Goal: Information Seeking & Learning: Check status

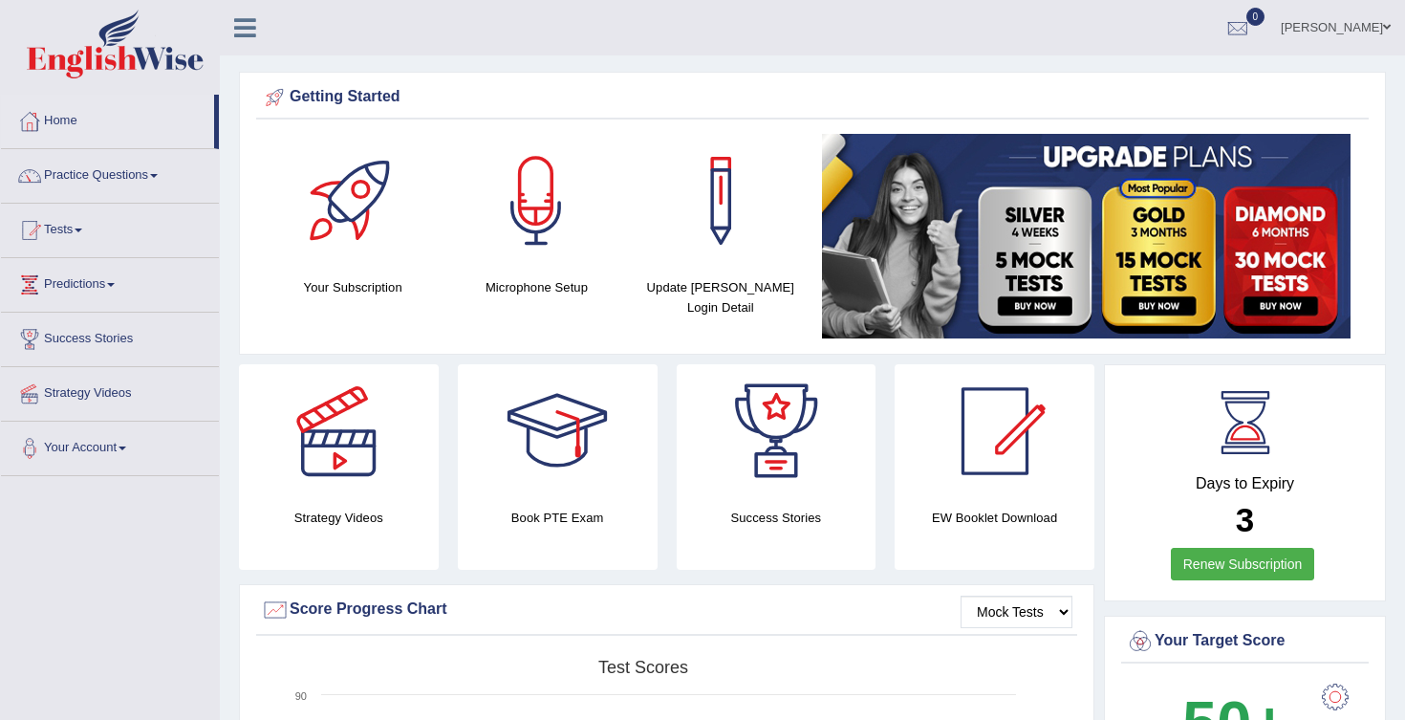
click at [64, 113] on link "Home" at bounding box center [107, 119] width 213 height 48
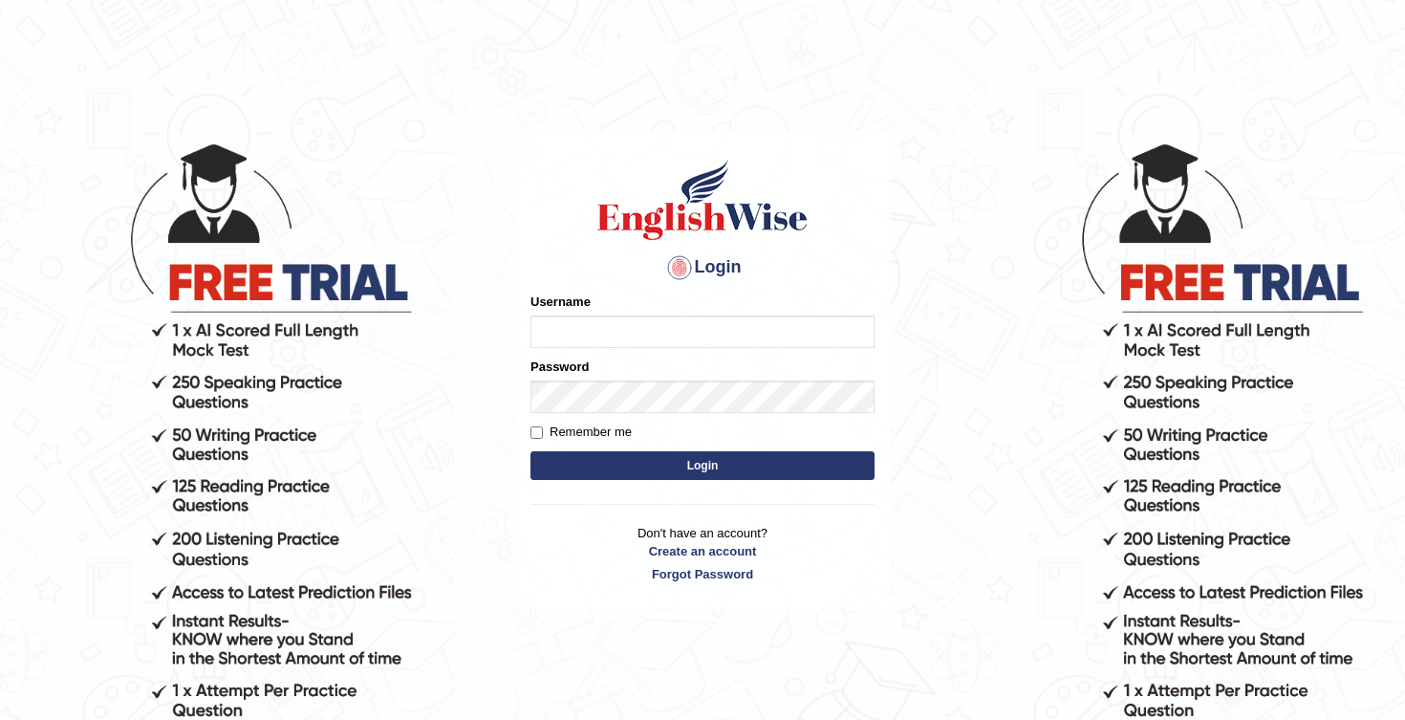
type input "Honey2025"
click at [586, 475] on button "Login" at bounding box center [703, 465] width 344 height 29
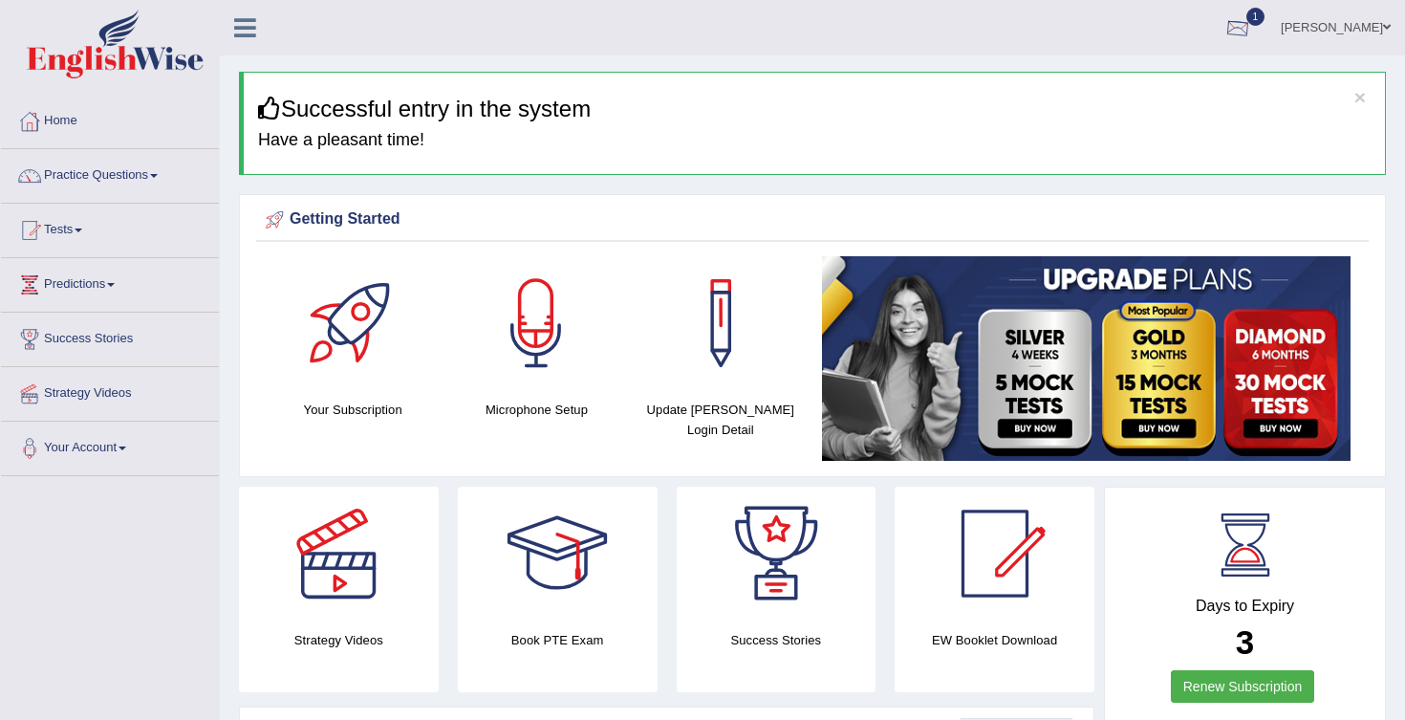
click at [1252, 32] on div at bounding box center [1238, 28] width 29 height 29
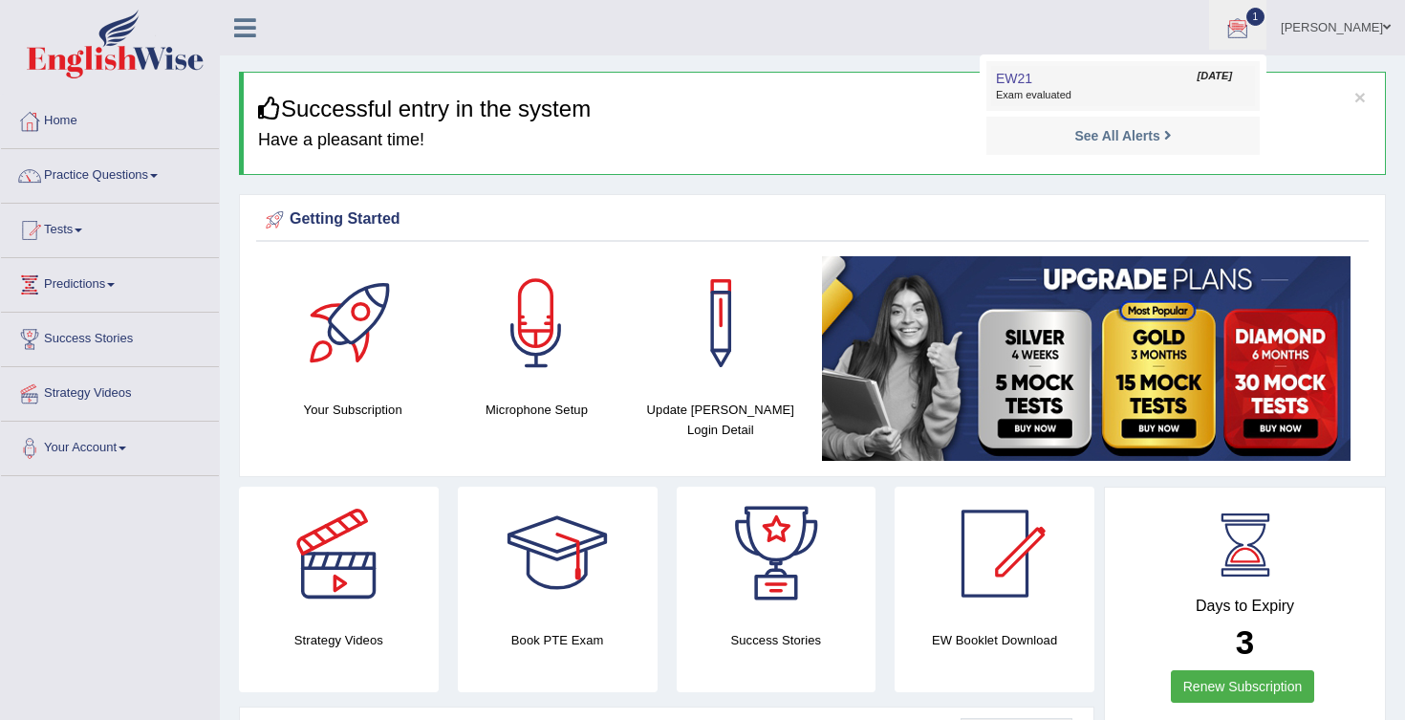
click at [1145, 87] on link "EW21 Aug 22, 2025 Exam evaluated" at bounding box center [1123, 86] width 264 height 40
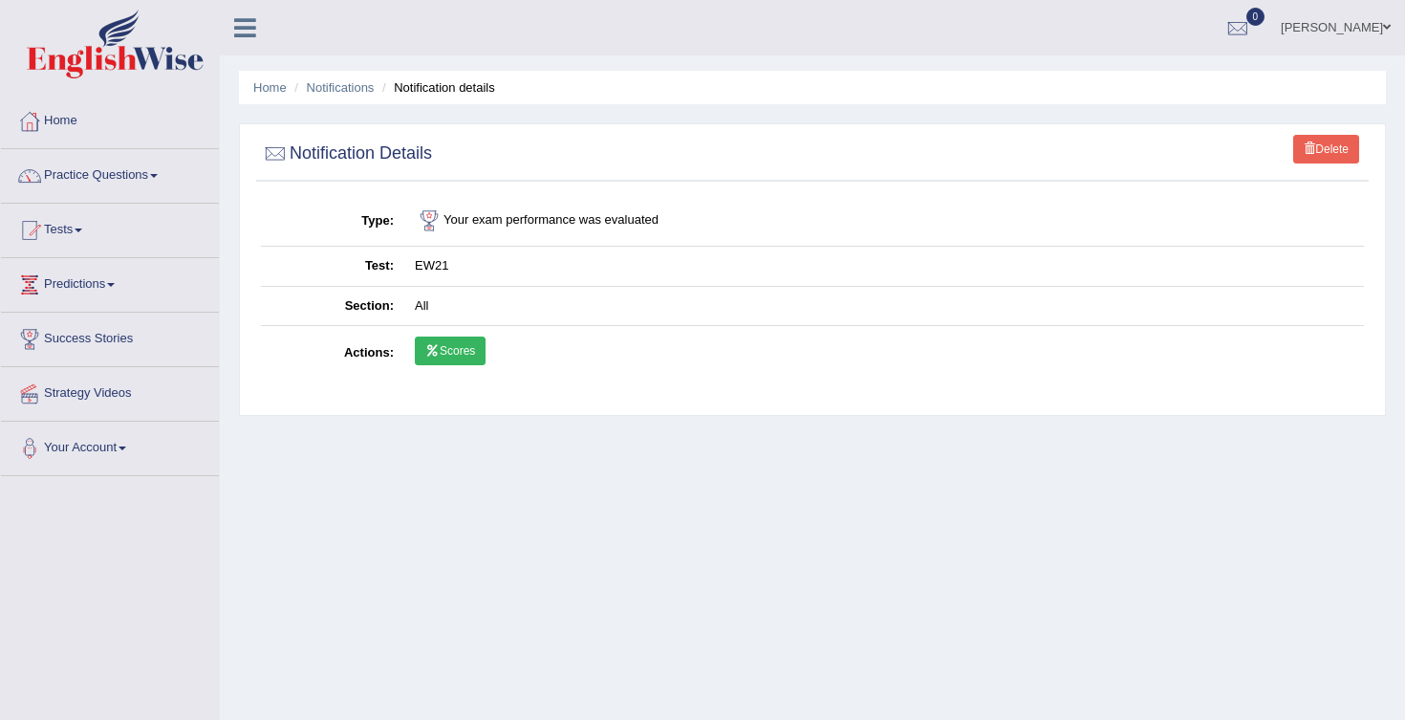
click at [460, 355] on link "Scores" at bounding box center [450, 350] width 71 height 29
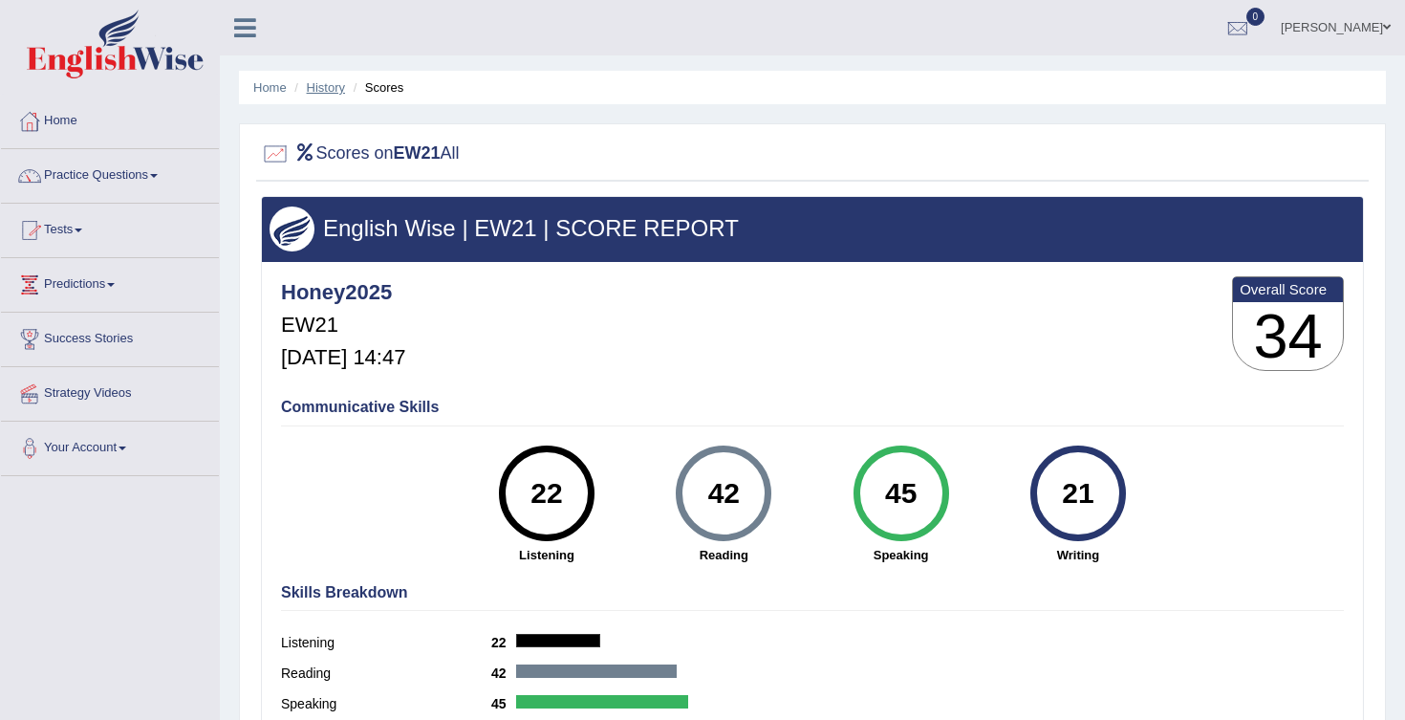
click at [331, 93] on link "History" at bounding box center [326, 87] width 38 height 14
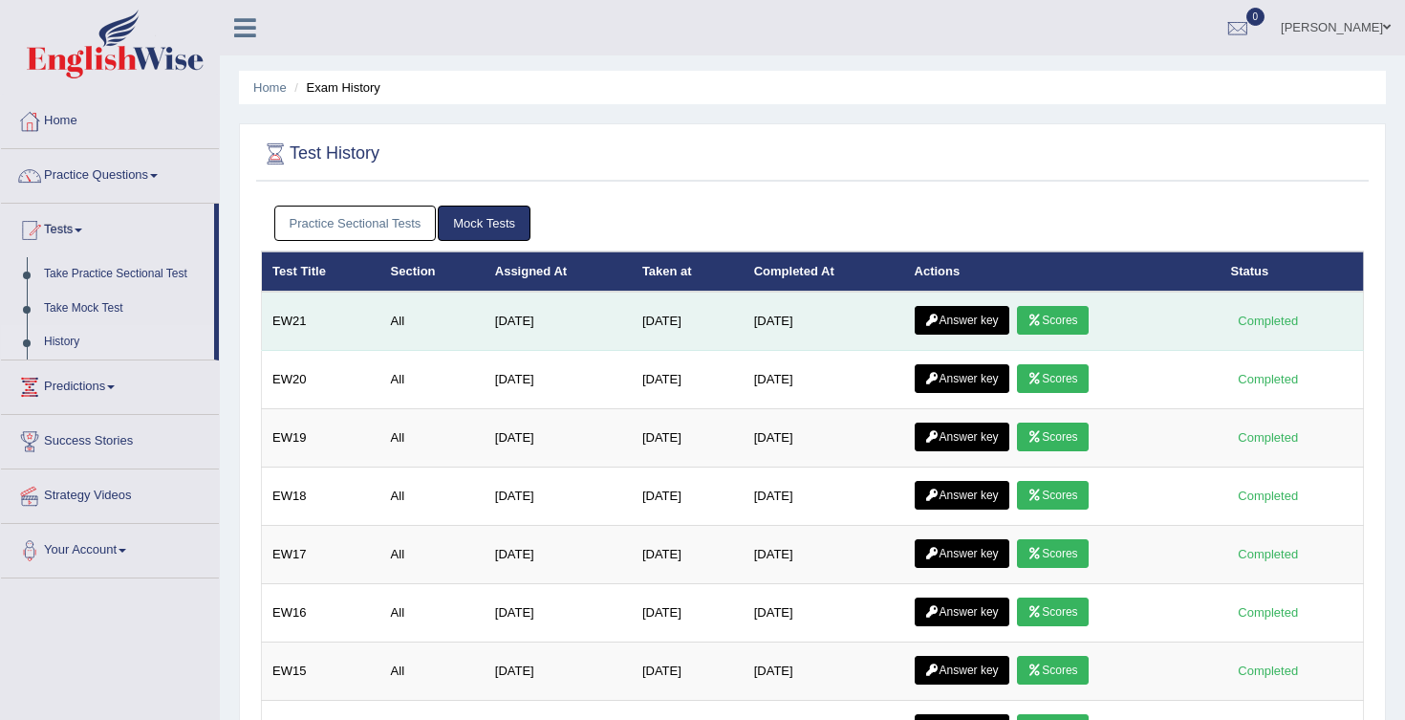
click at [967, 317] on link "Answer key" at bounding box center [962, 320] width 95 height 29
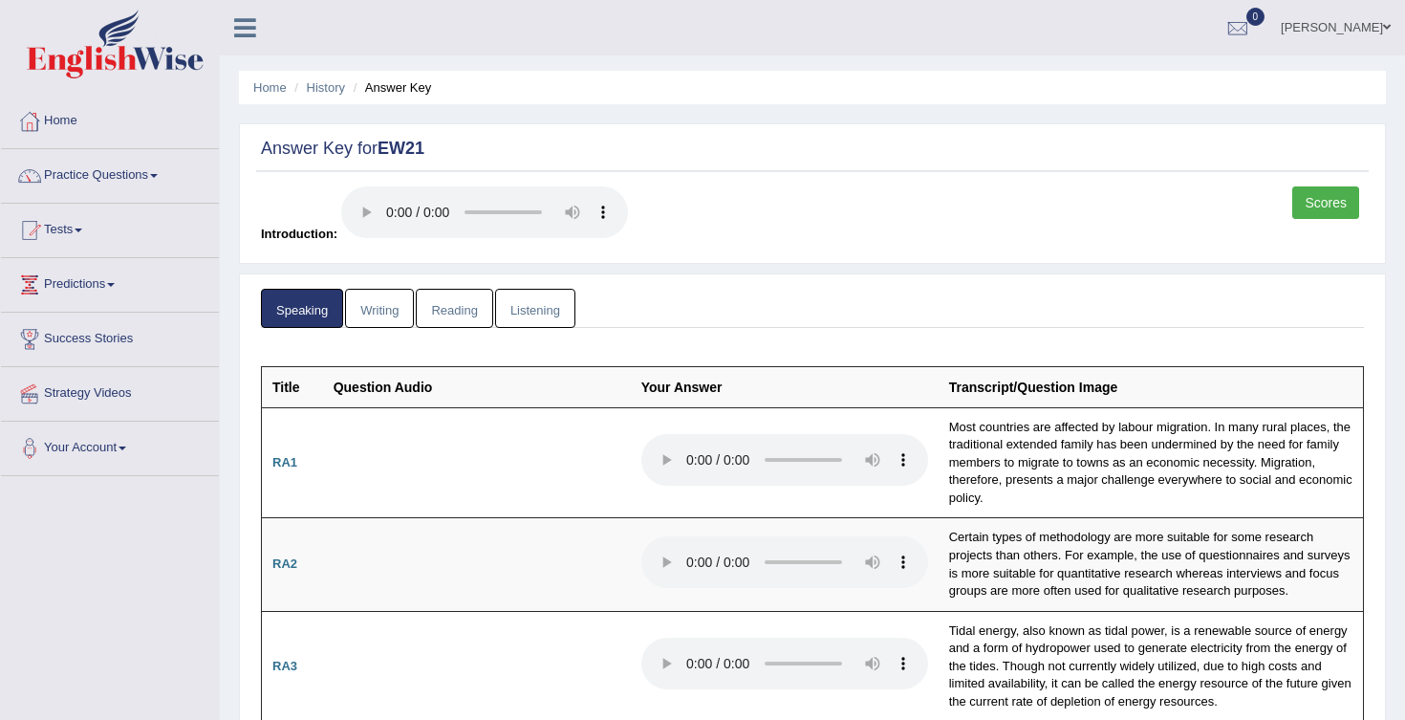
click at [387, 311] on link "Writing" at bounding box center [379, 308] width 69 height 39
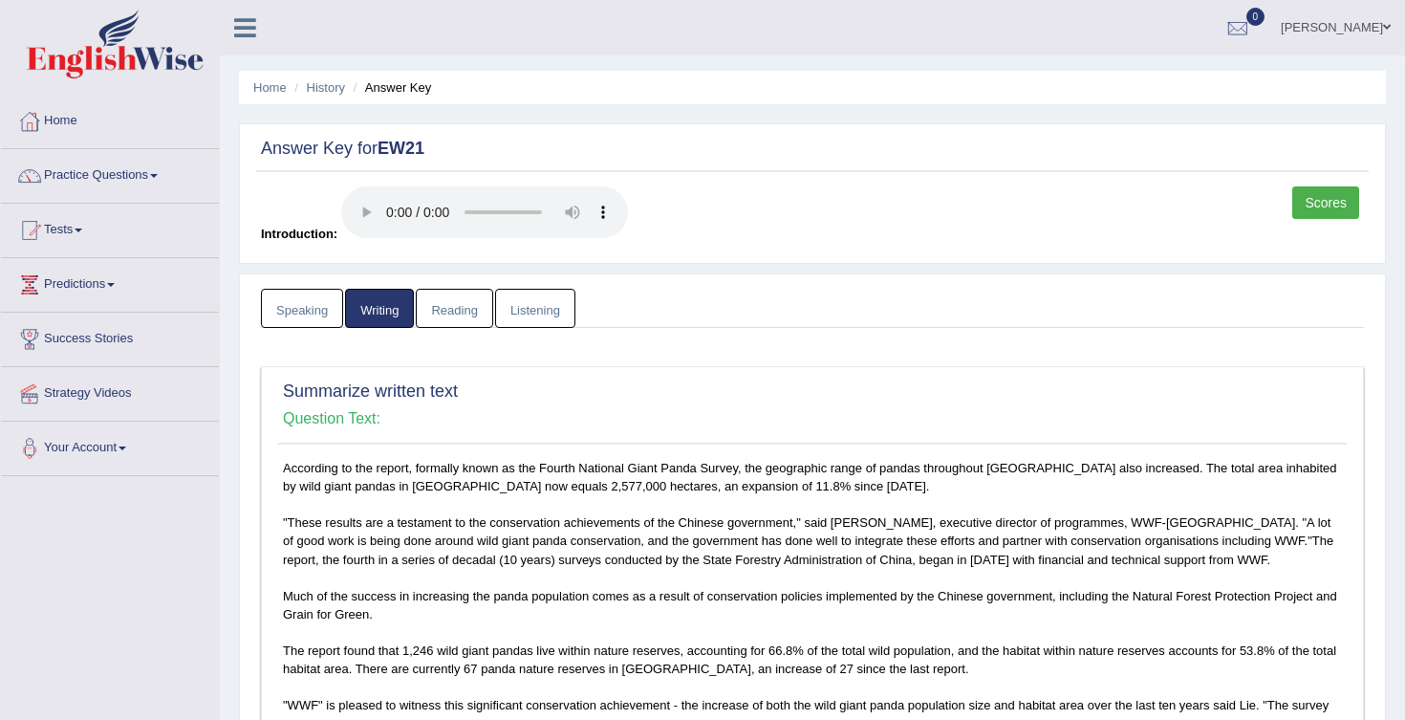
click at [464, 310] on link "Reading" at bounding box center [454, 308] width 76 height 39
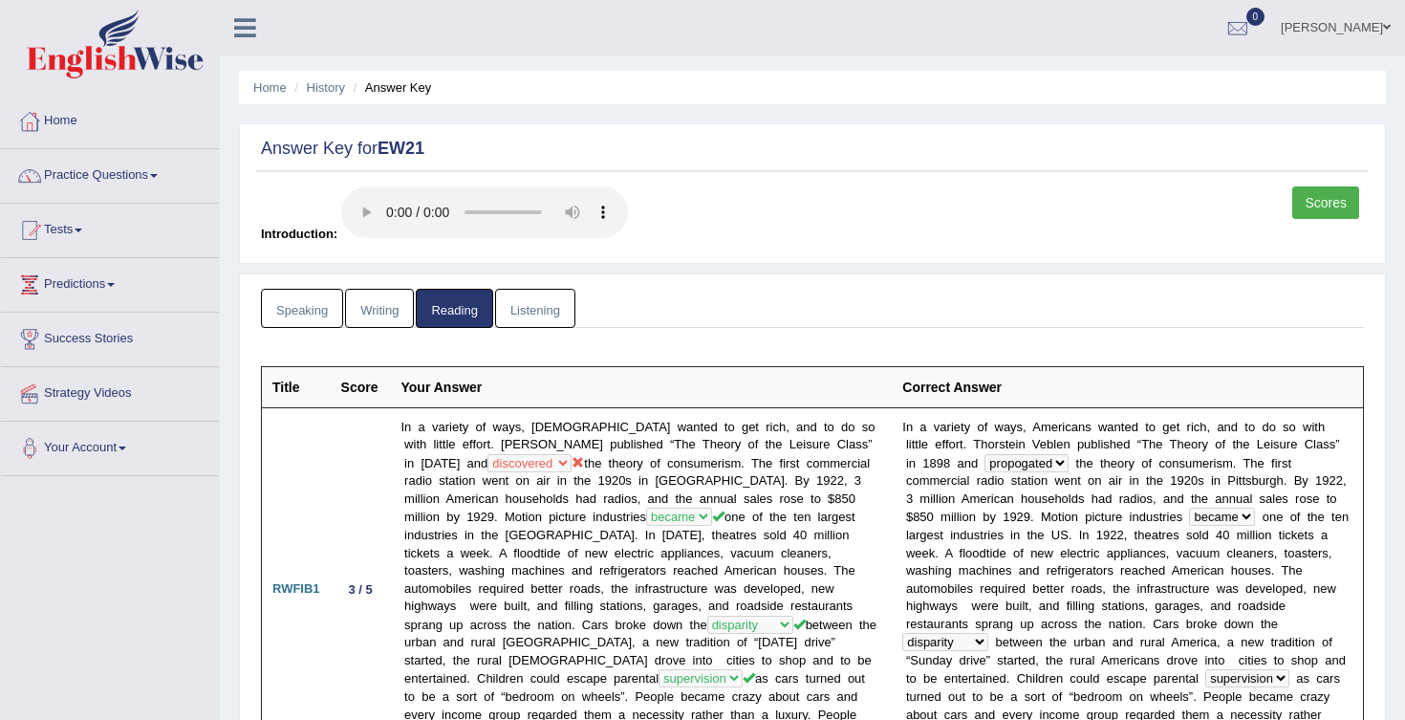
click at [552, 311] on link "Listening" at bounding box center [535, 308] width 80 height 39
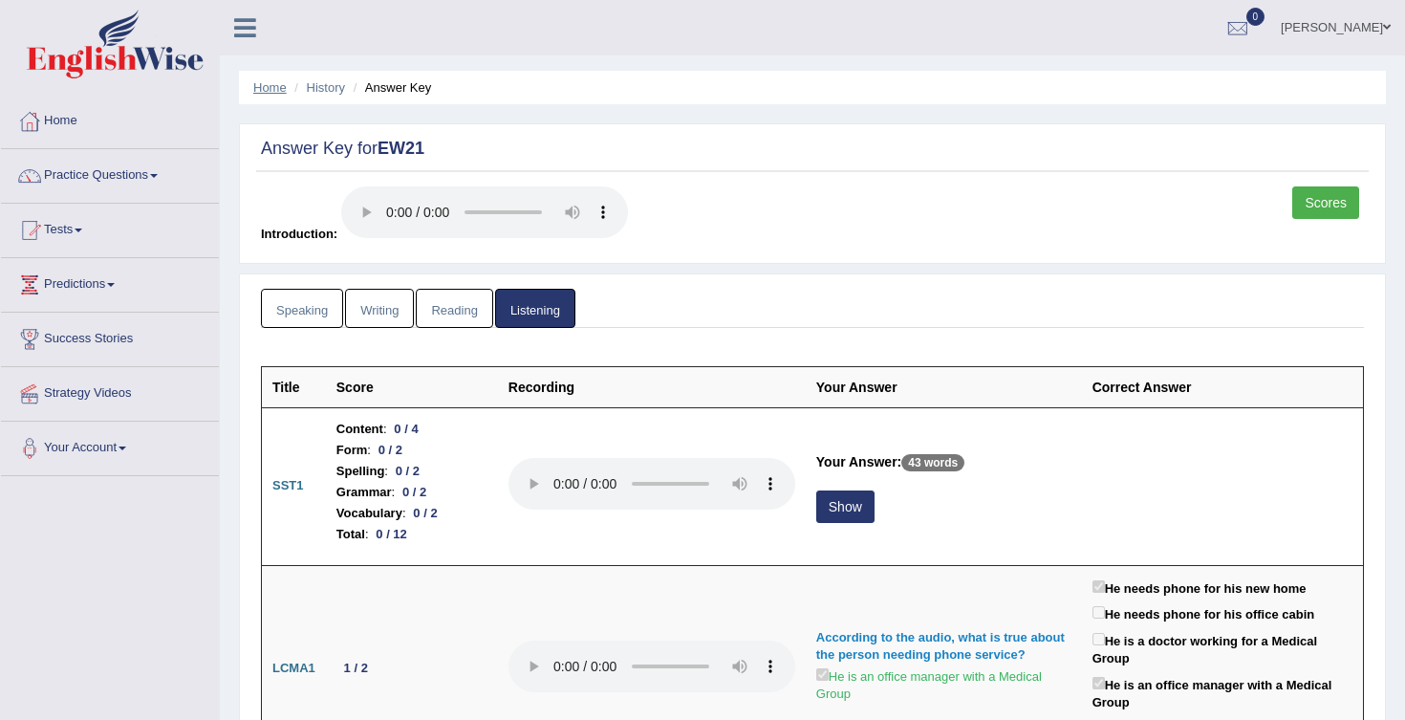
click at [276, 92] on link "Home" at bounding box center [269, 87] width 33 height 14
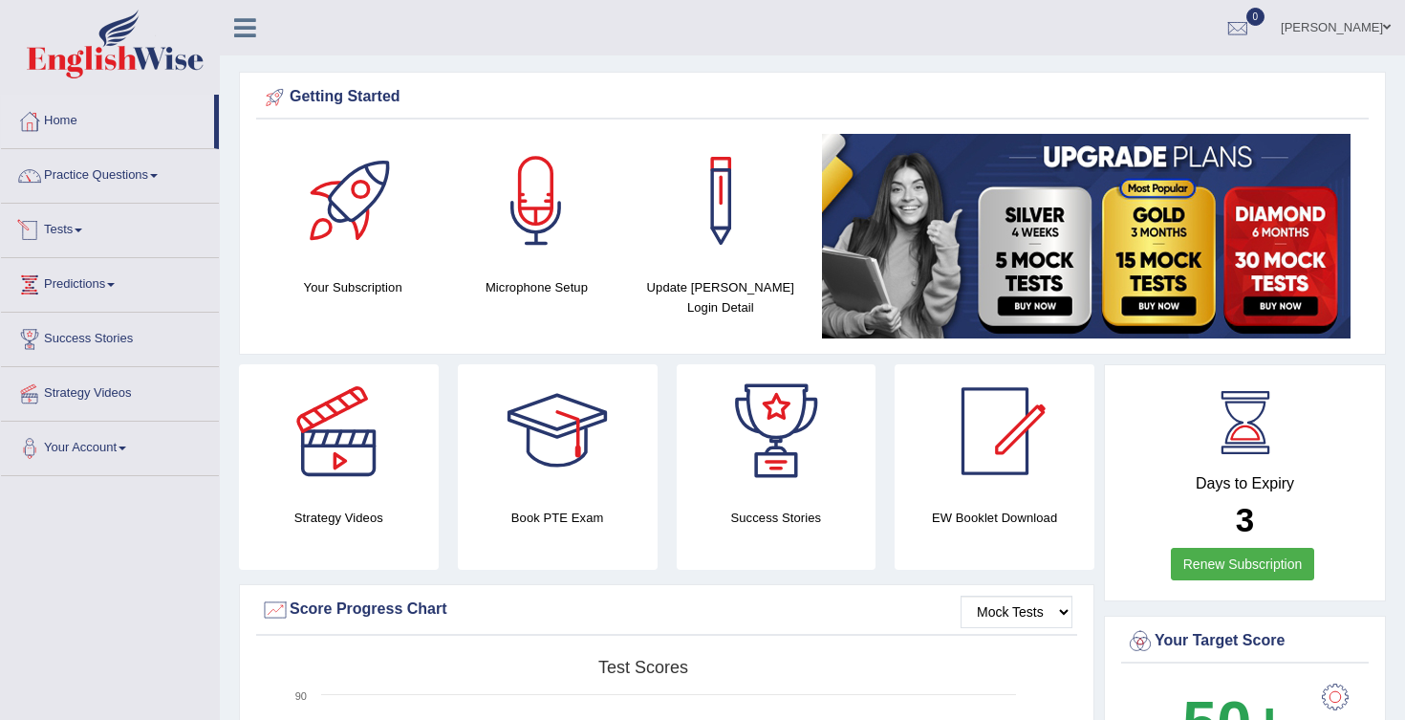
click at [137, 249] on link "Tests" at bounding box center [110, 228] width 218 height 48
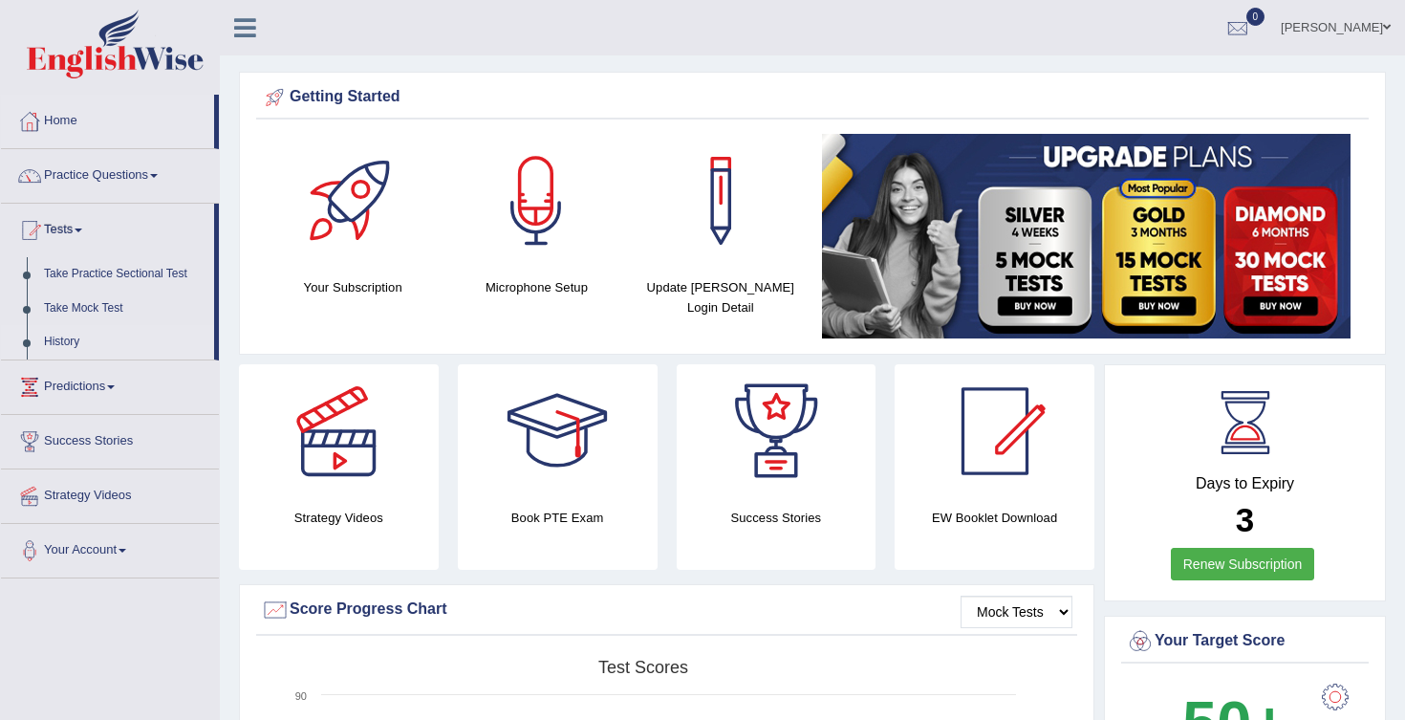
click at [84, 343] on link "History" at bounding box center [124, 342] width 179 height 34
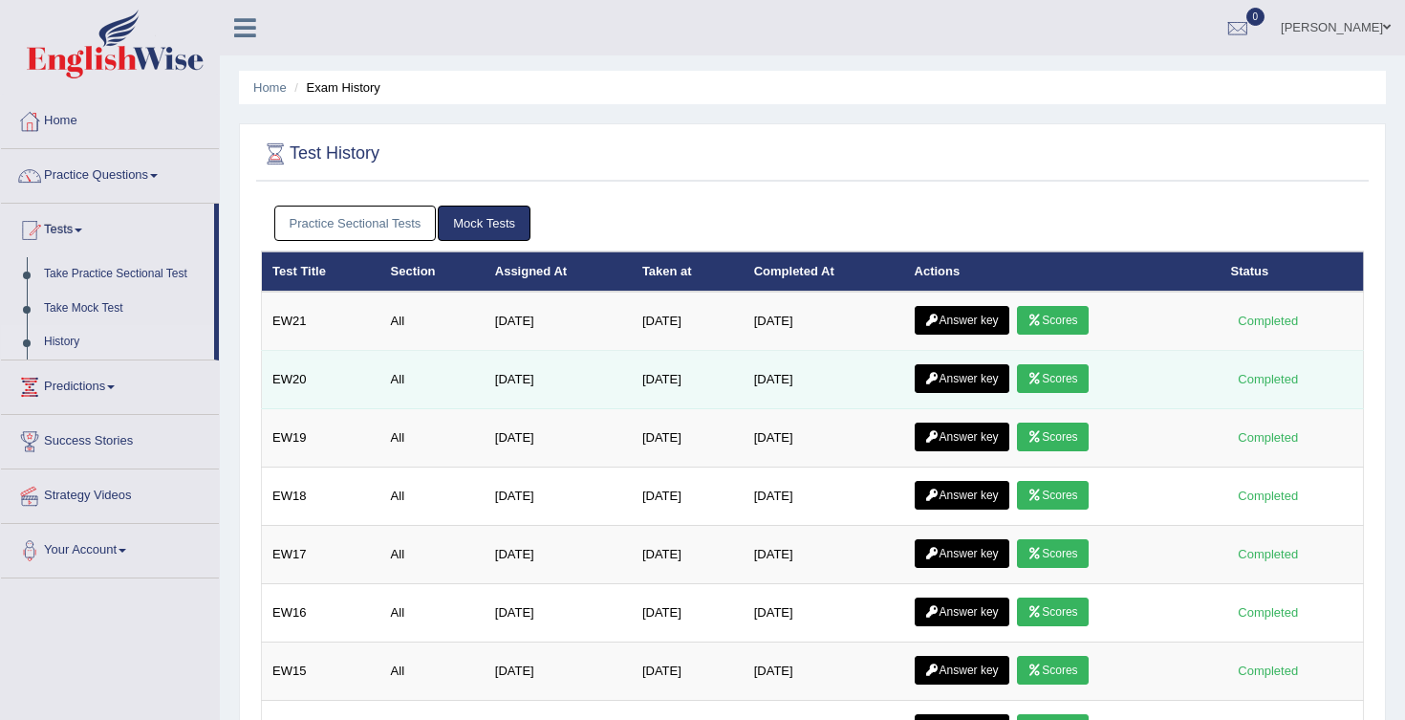
click at [970, 382] on link "Answer key" at bounding box center [962, 378] width 95 height 29
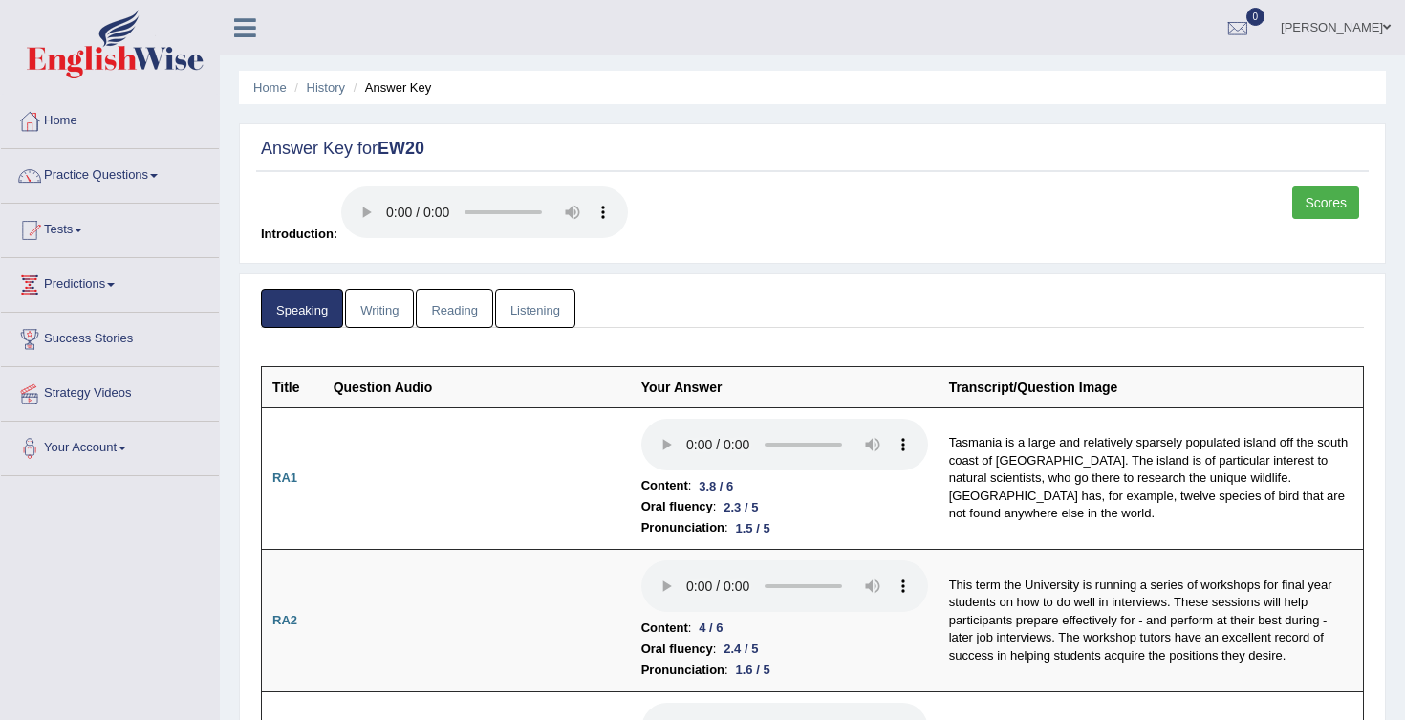
click at [1334, 206] on link "Scores" at bounding box center [1325, 202] width 67 height 32
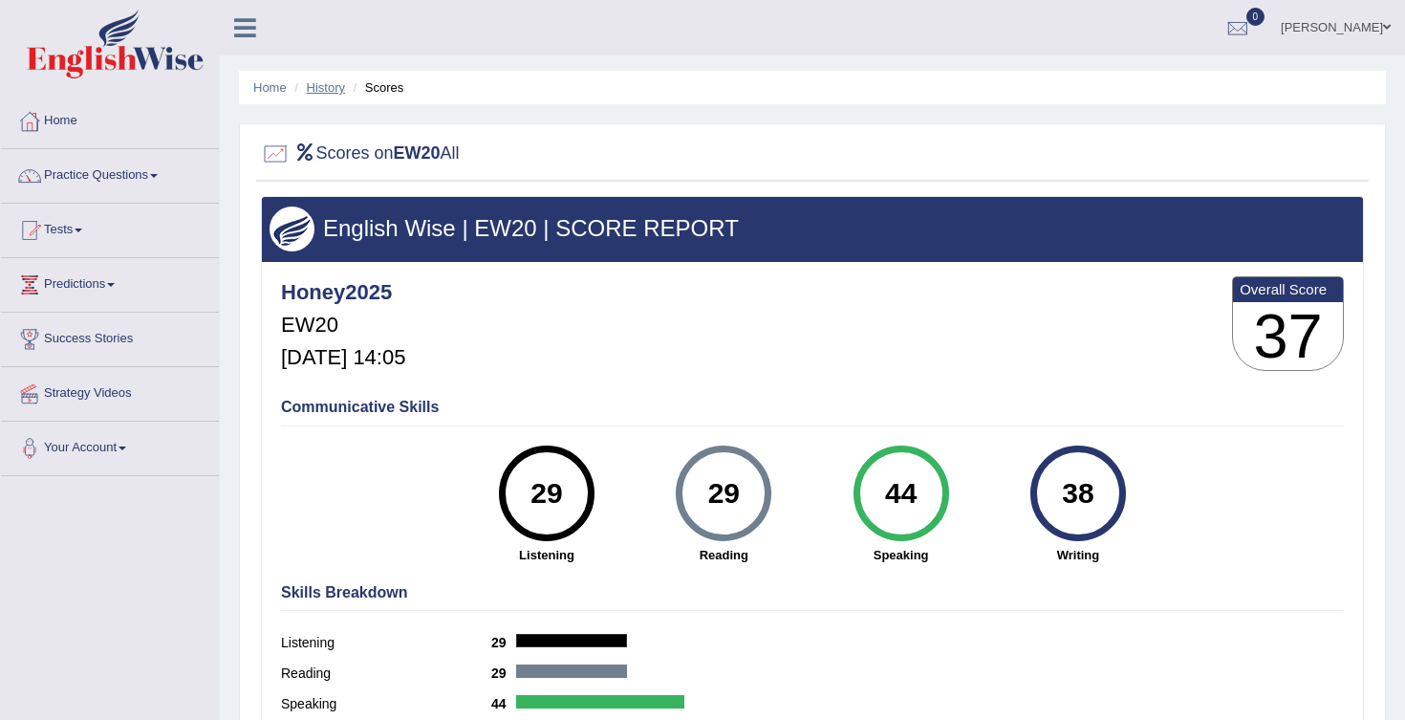
click at [332, 88] on link "History" at bounding box center [326, 87] width 38 height 14
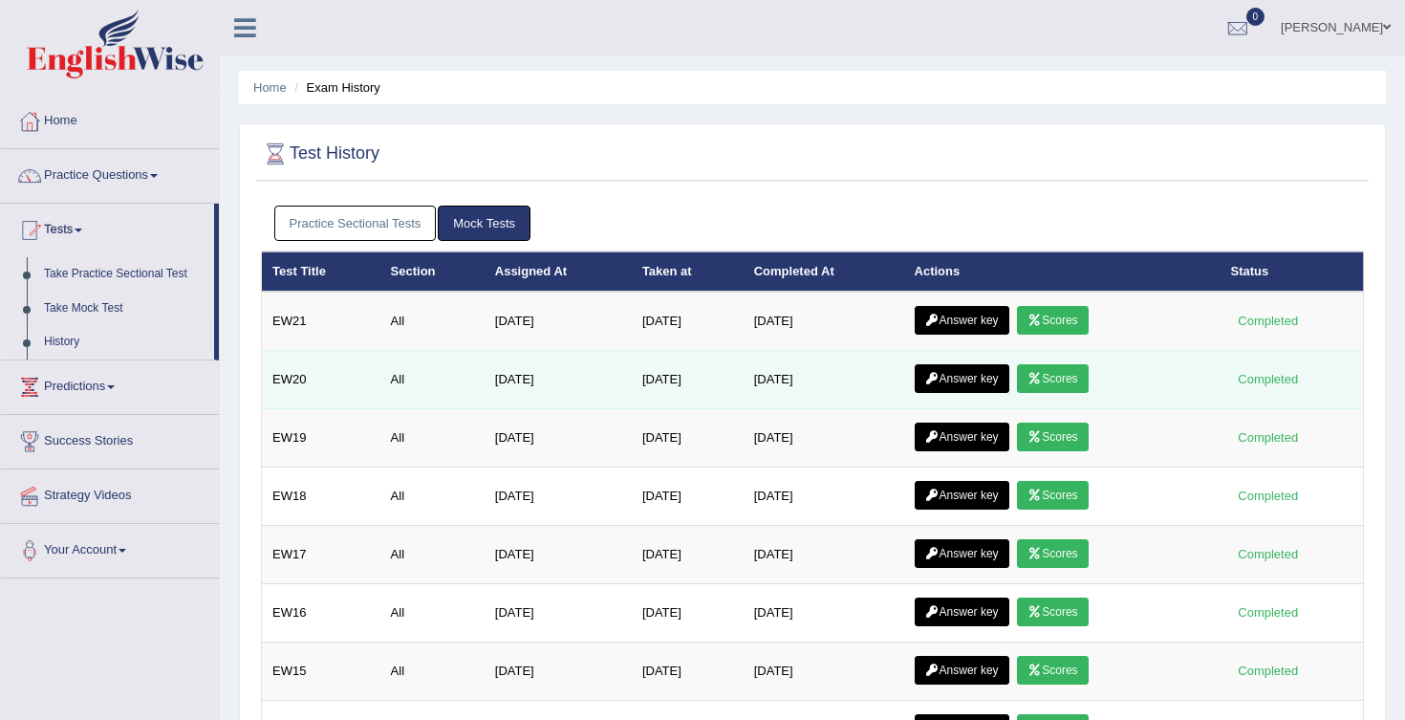
click at [986, 372] on link "Answer key" at bounding box center [962, 378] width 95 height 29
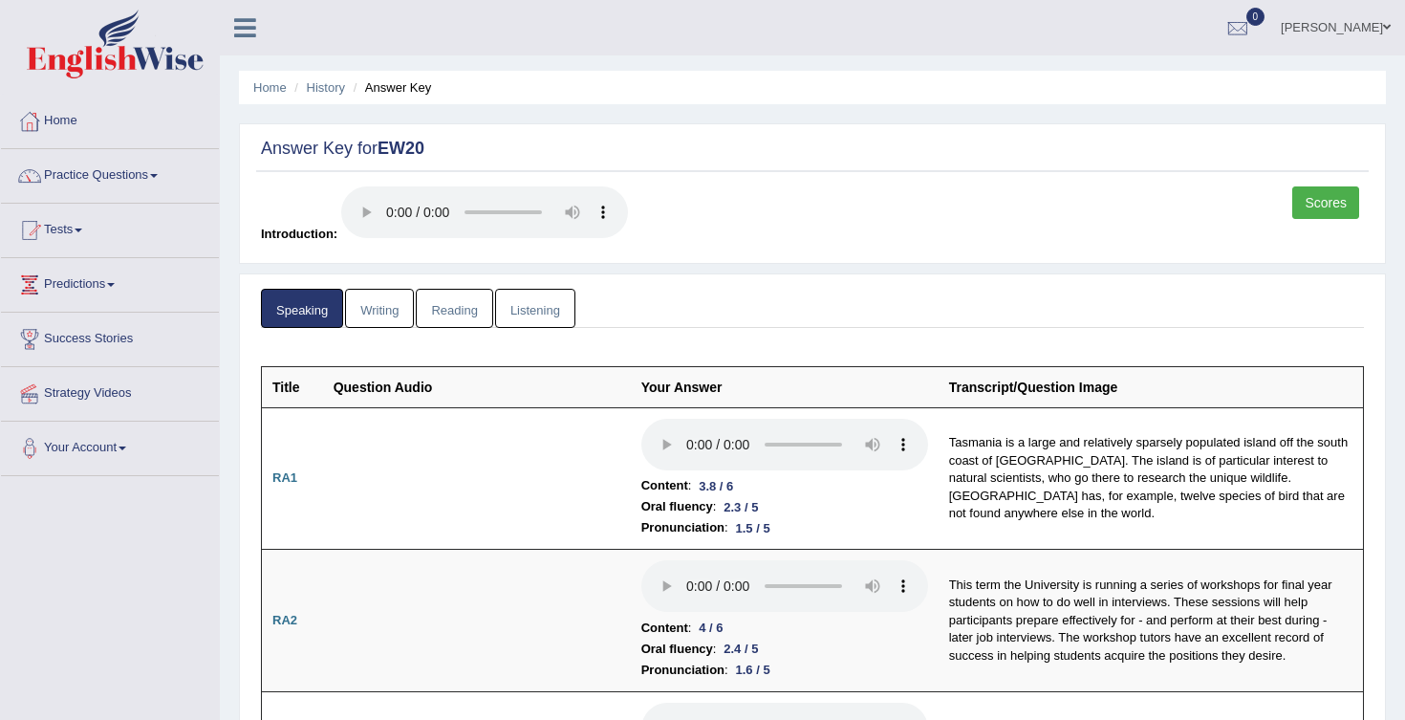
click at [545, 314] on link "Listening" at bounding box center [535, 308] width 80 height 39
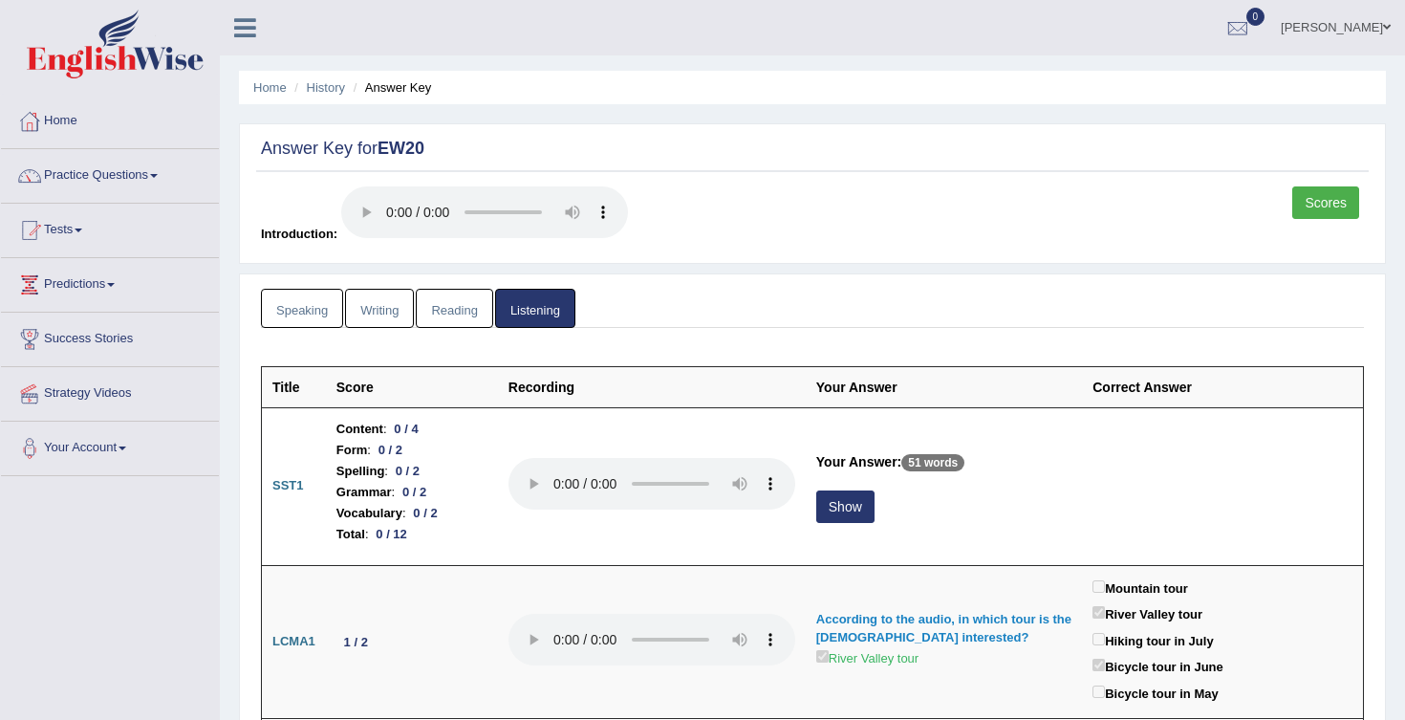
click at [377, 312] on link "Writing" at bounding box center [379, 308] width 69 height 39
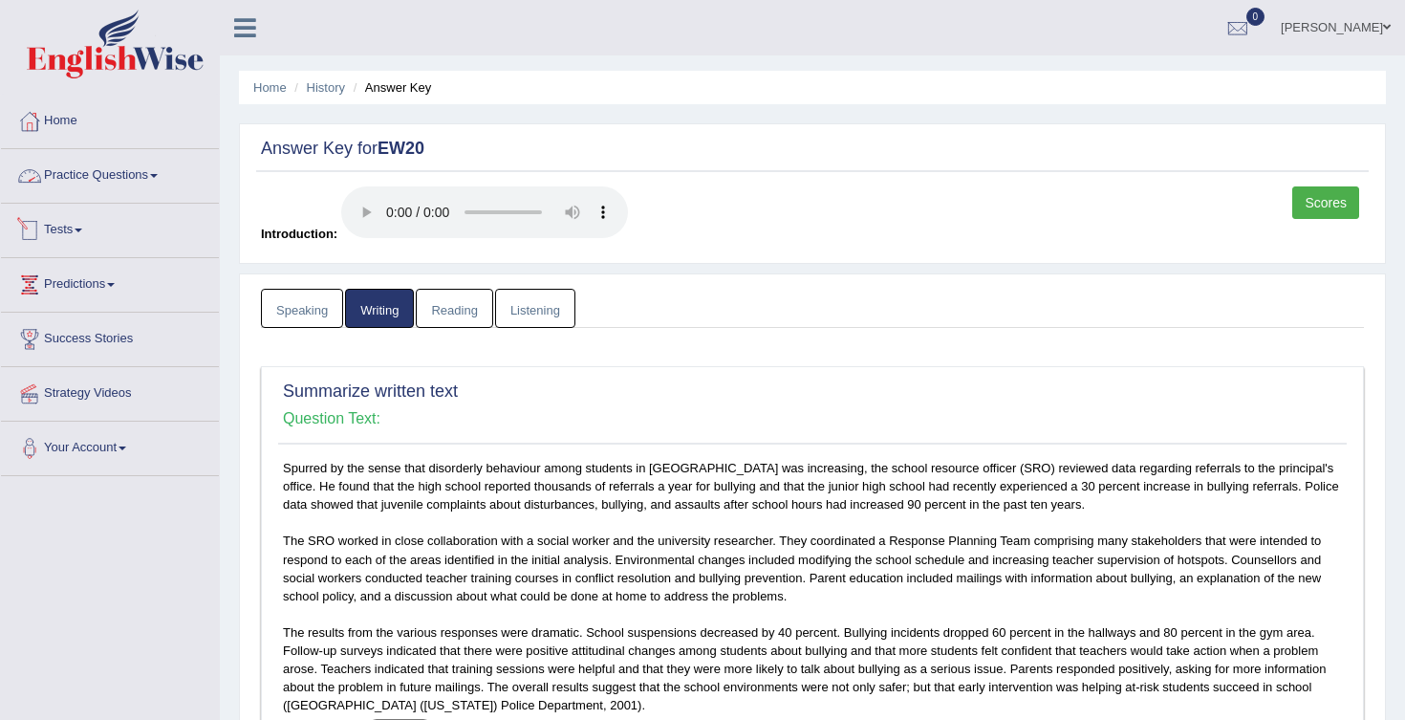
click at [82, 228] on span at bounding box center [79, 230] width 8 height 4
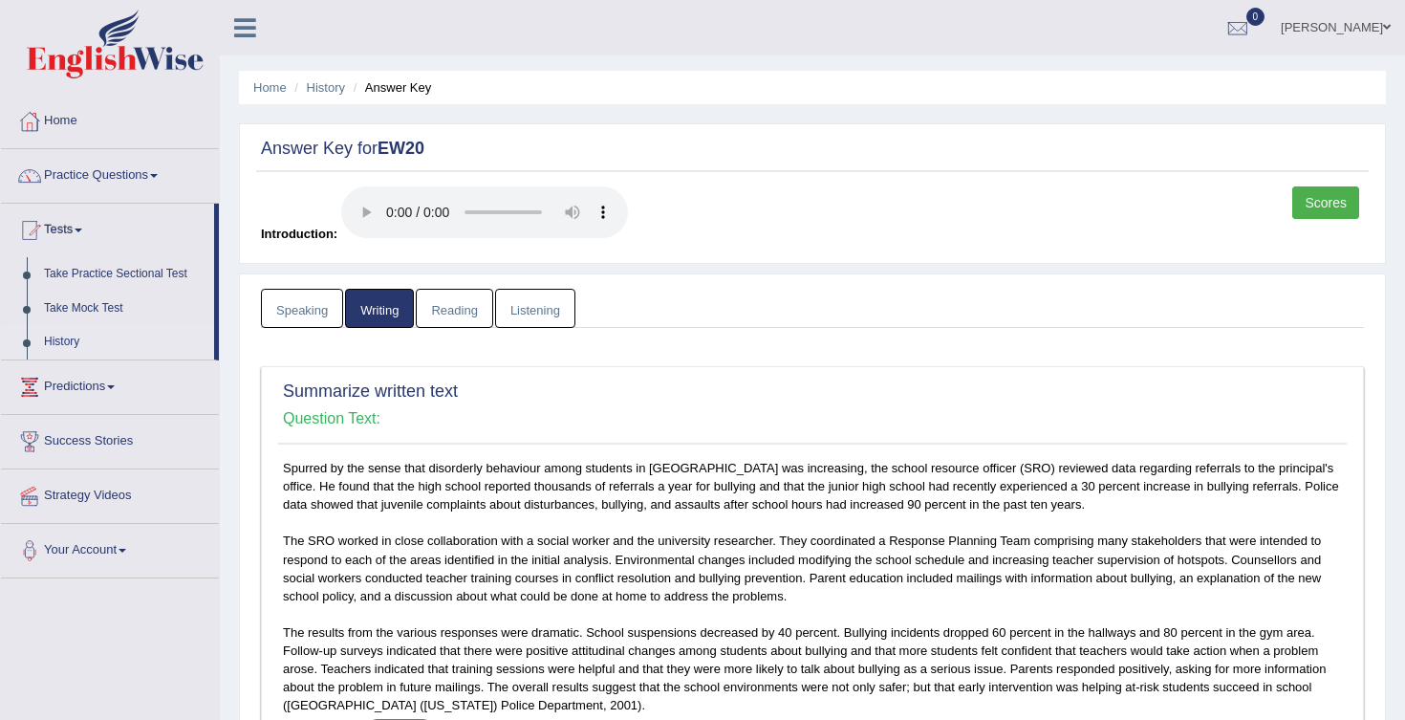
click at [82, 348] on link "History" at bounding box center [124, 342] width 179 height 34
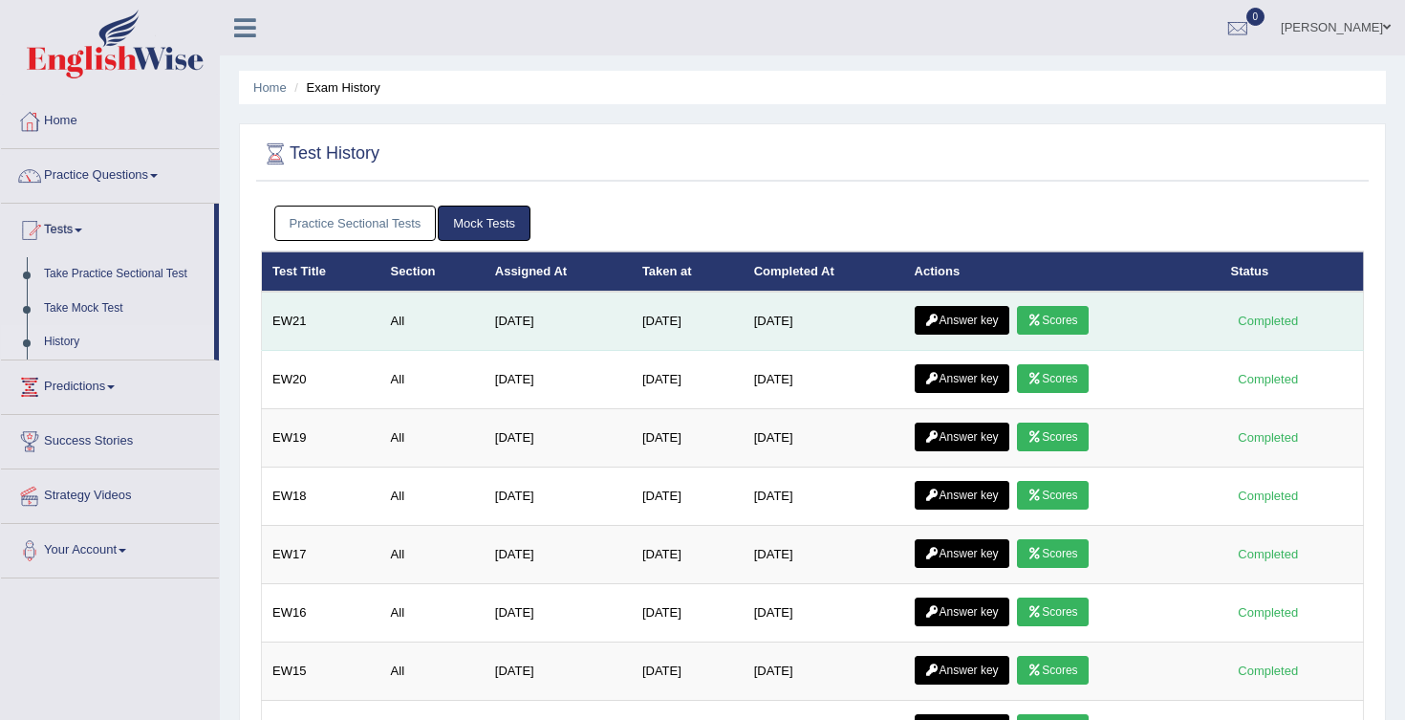
click at [1077, 319] on link "Scores" at bounding box center [1052, 320] width 71 height 29
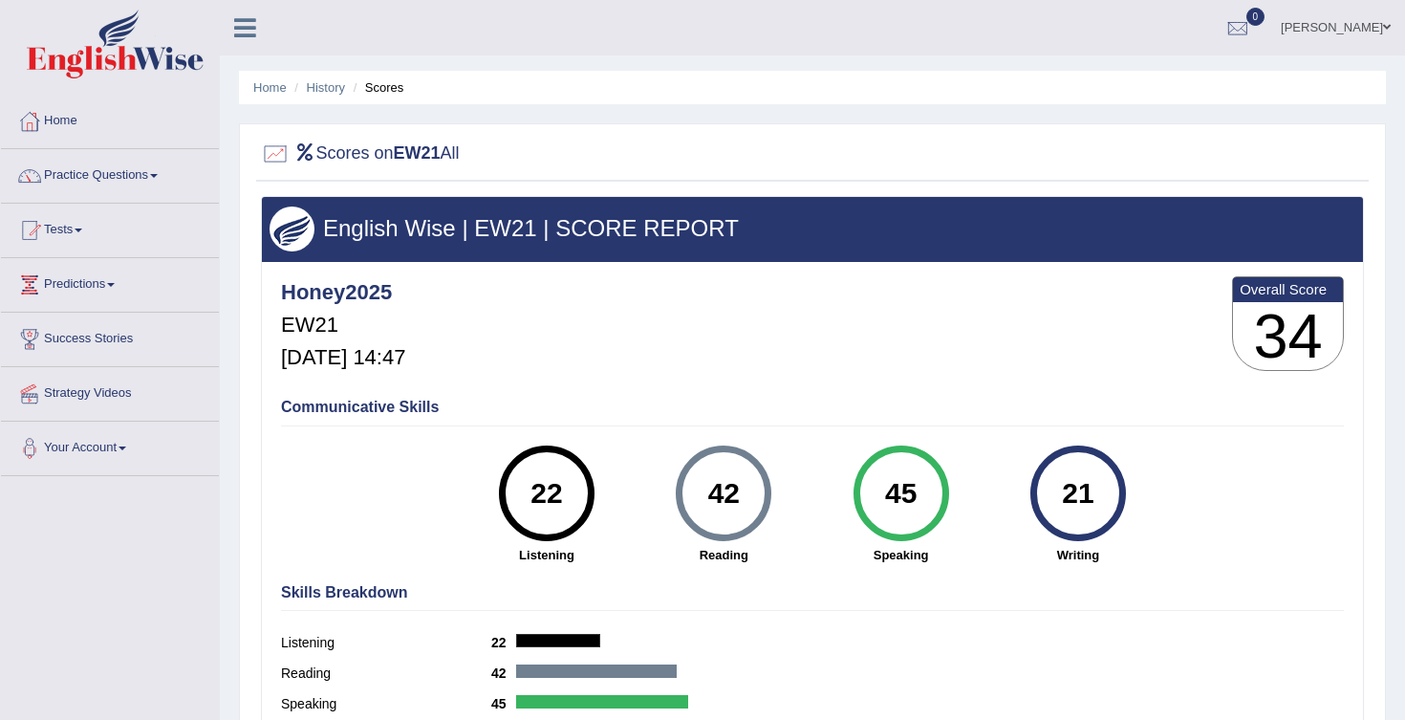
click at [79, 121] on link "Home" at bounding box center [110, 119] width 218 height 48
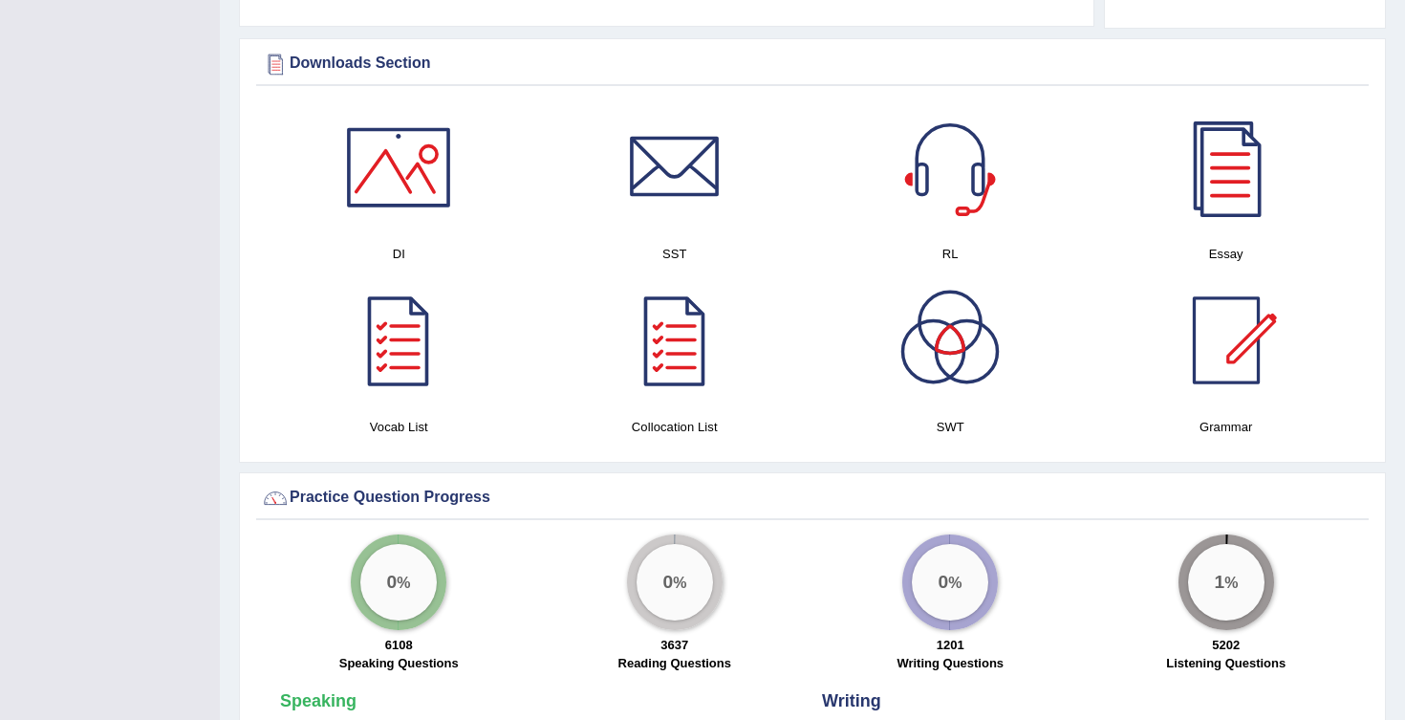
scroll to position [937, 0]
click at [414, 174] on div at bounding box center [399, 166] width 134 height 134
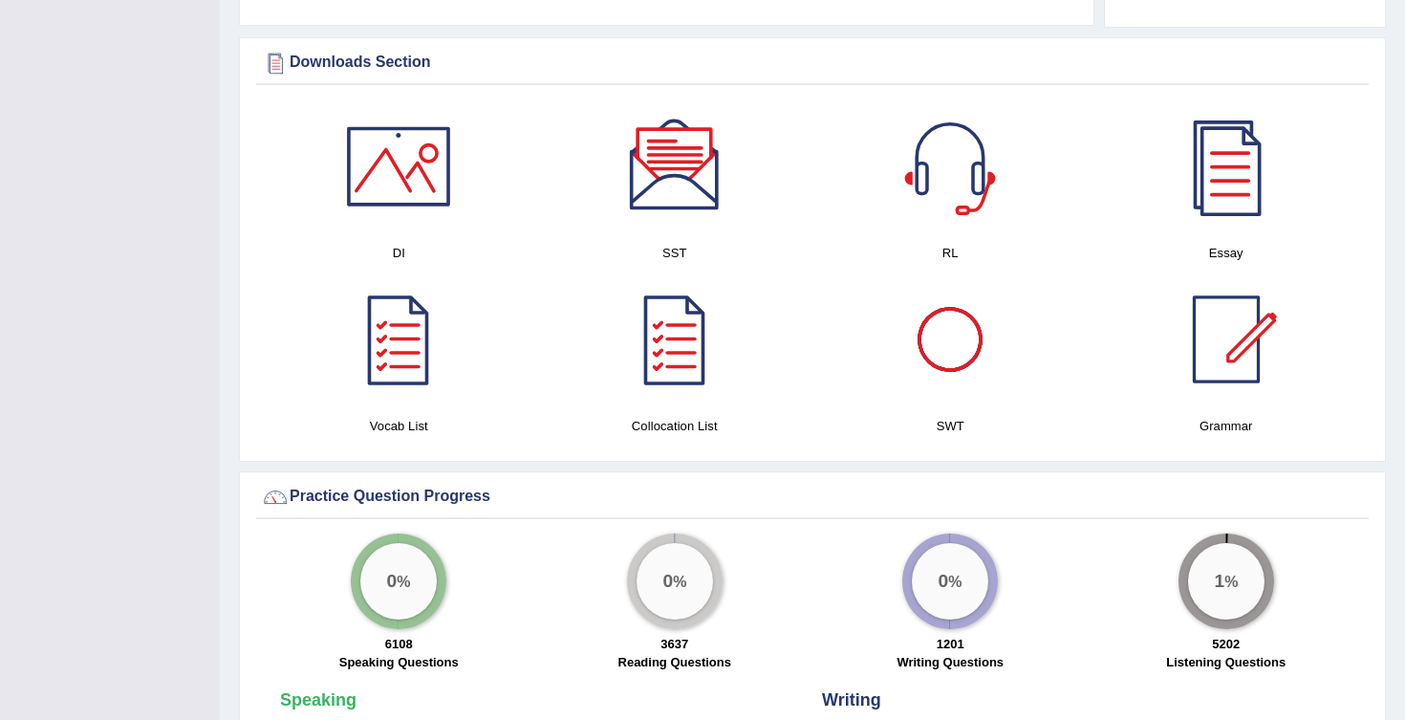
click at [946, 309] on div at bounding box center [950, 339] width 134 height 134
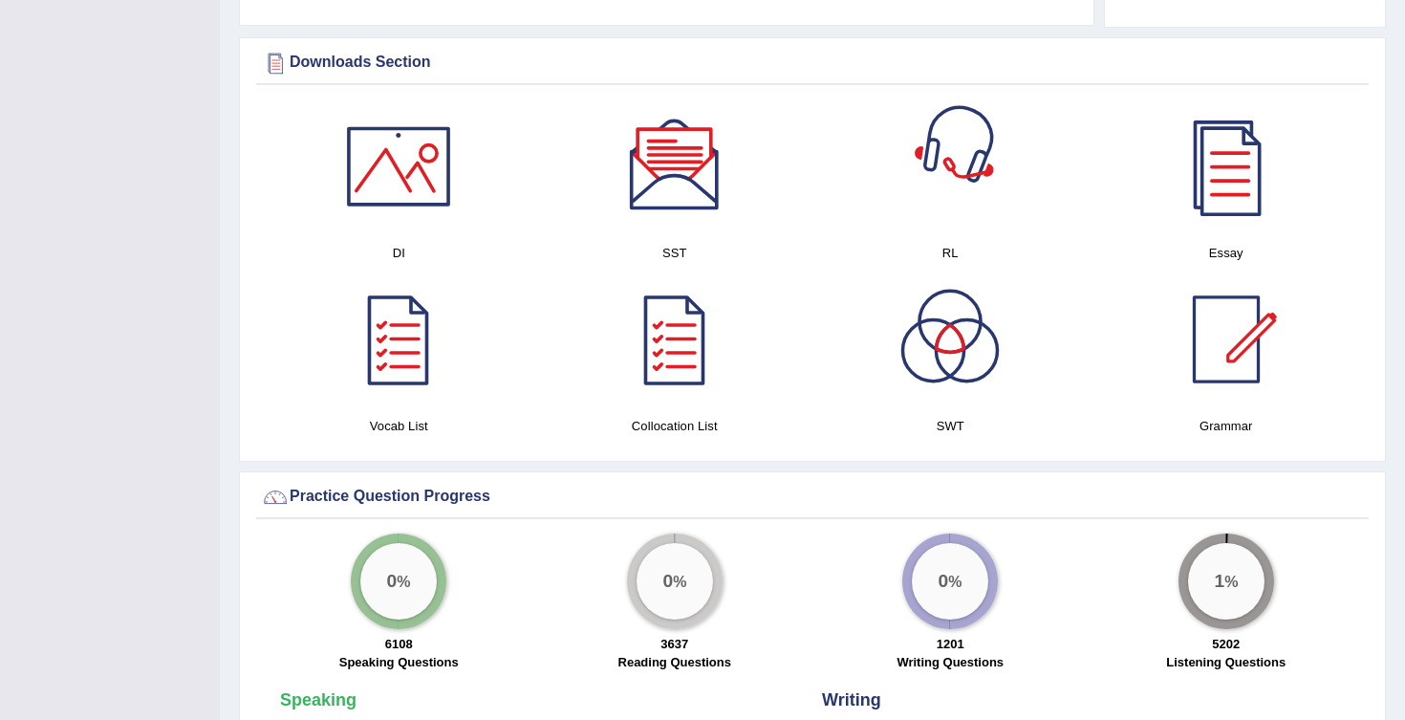
click at [980, 192] on div at bounding box center [950, 166] width 134 height 134
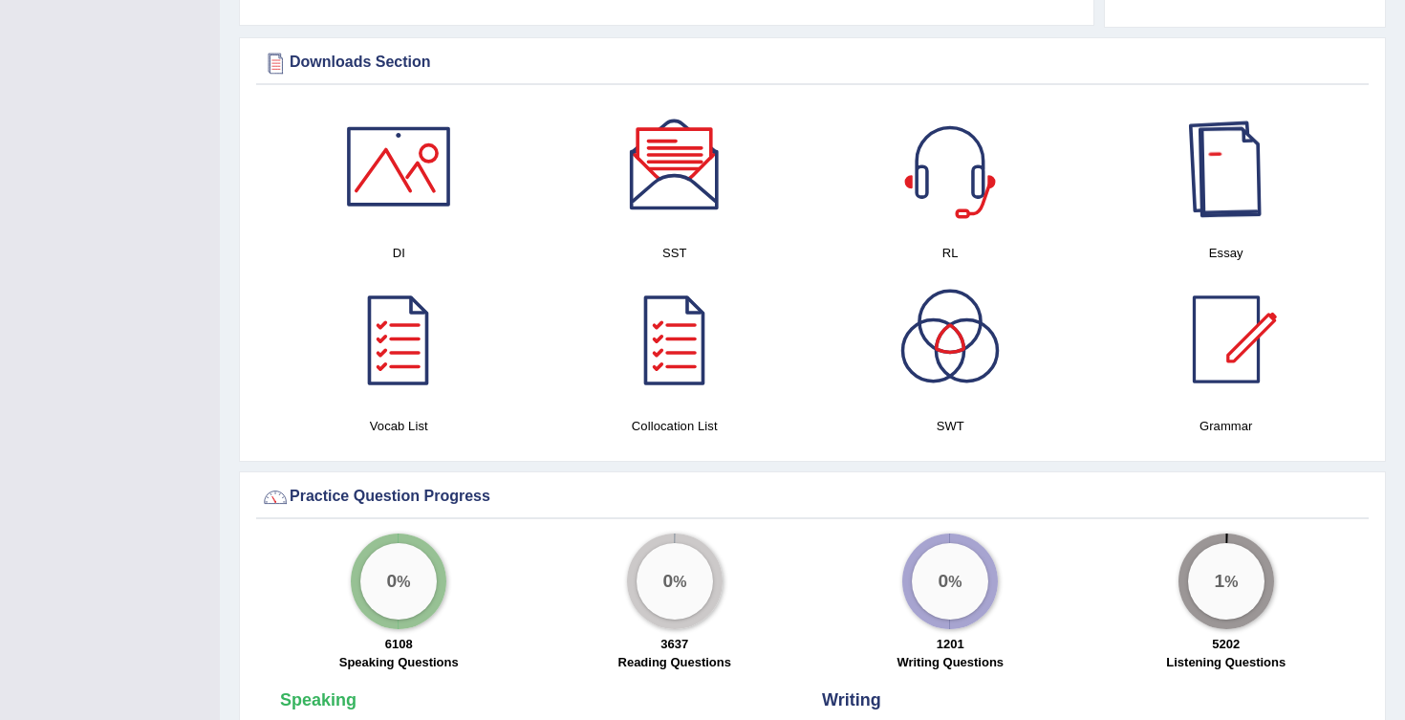
click at [1224, 169] on div at bounding box center [1226, 166] width 134 height 134
click at [410, 161] on div at bounding box center [399, 166] width 134 height 134
click at [663, 179] on div at bounding box center [675, 166] width 134 height 134
click at [966, 131] on div at bounding box center [950, 166] width 134 height 134
click at [1251, 156] on div at bounding box center [1226, 166] width 134 height 134
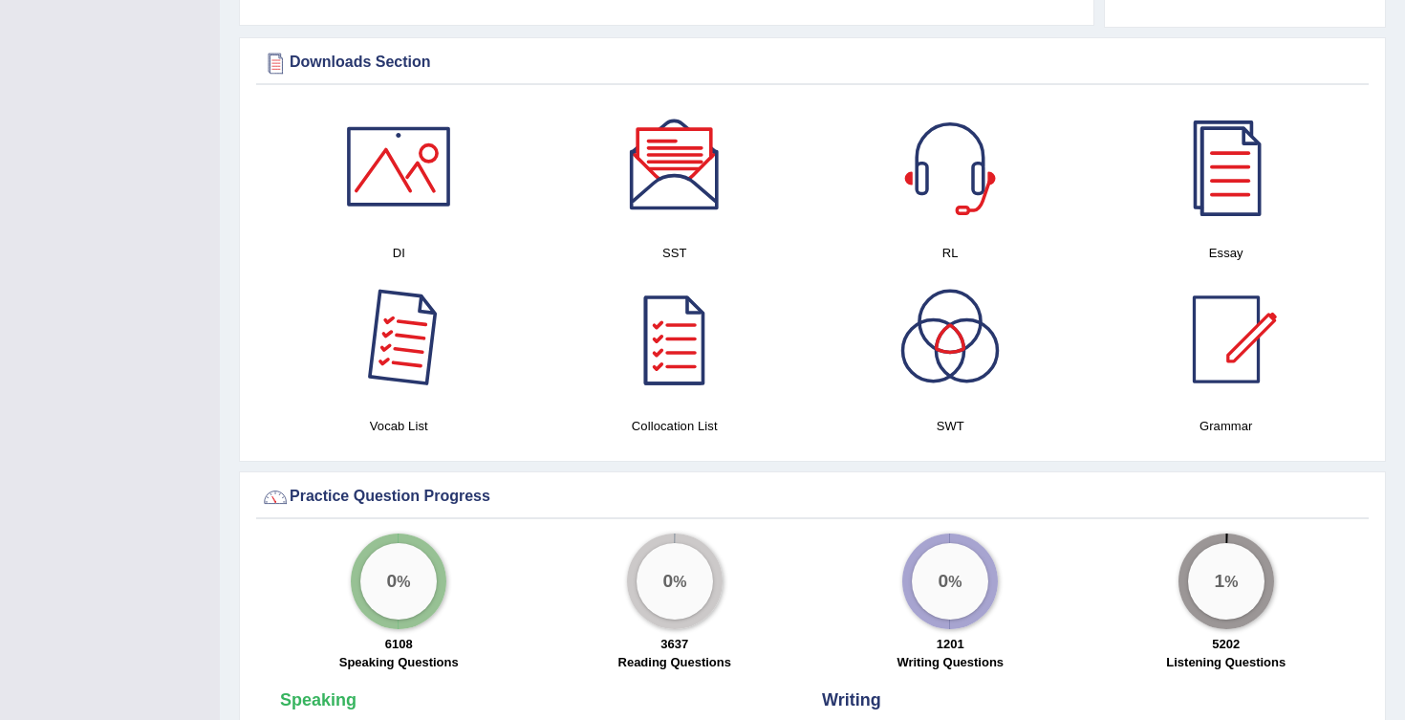
click at [421, 355] on div at bounding box center [399, 339] width 134 height 134
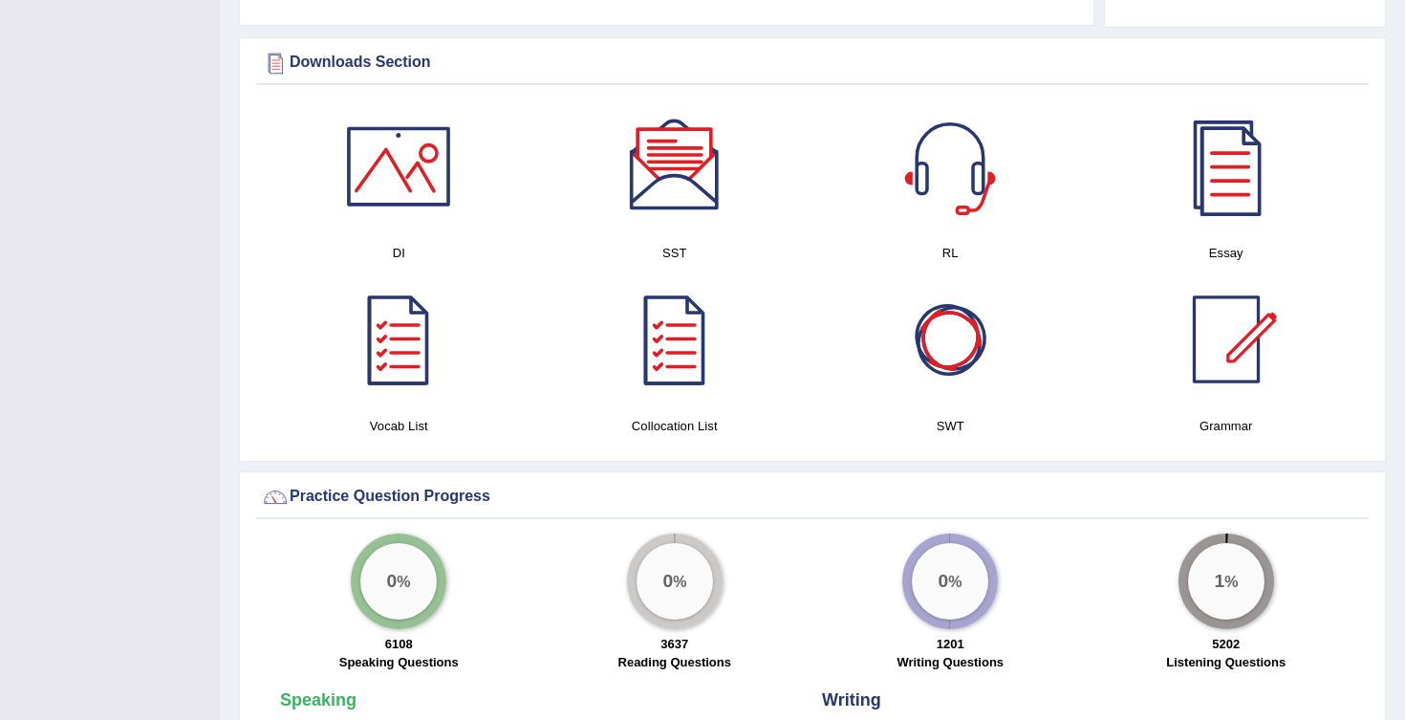
click at [974, 341] on div at bounding box center [950, 339] width 134 height 134
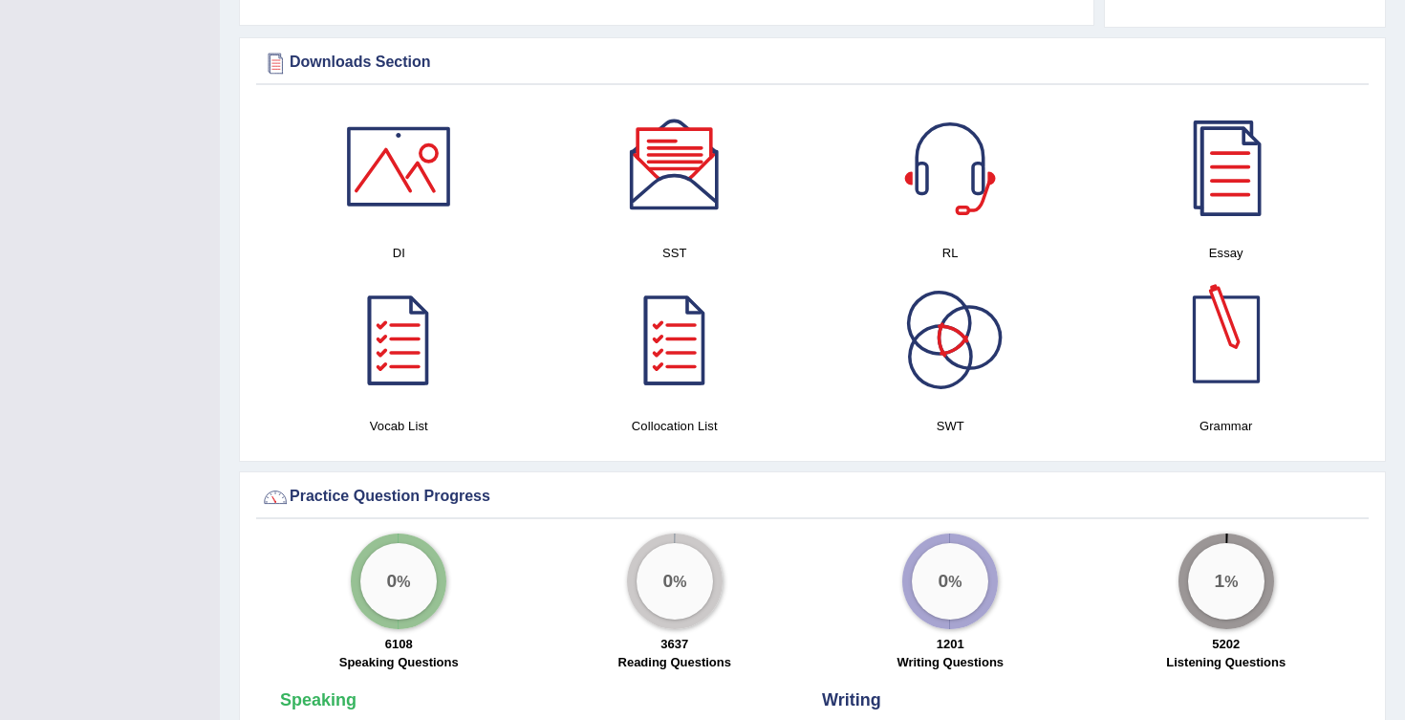
click at [1234, 346] on div at bounding box center [1226, 339] width 134 height 134
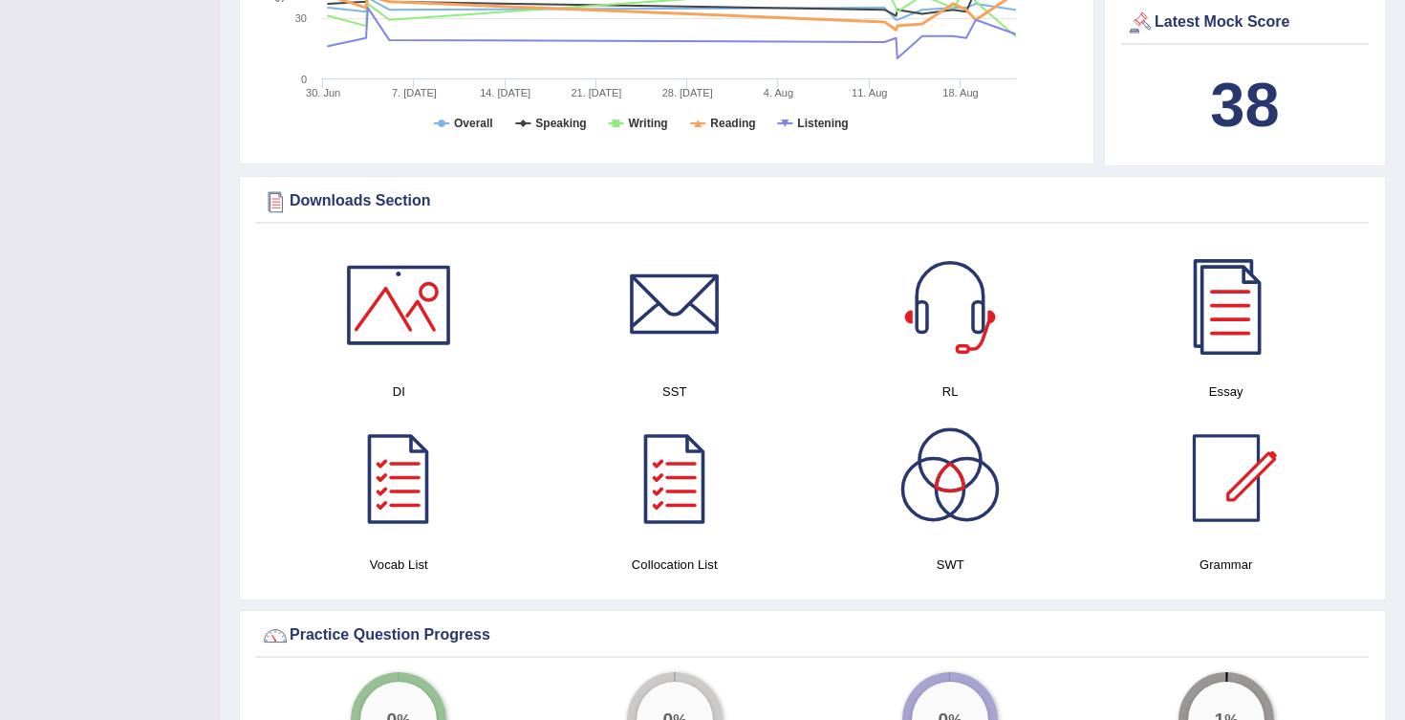
scroll to position [801, 0]
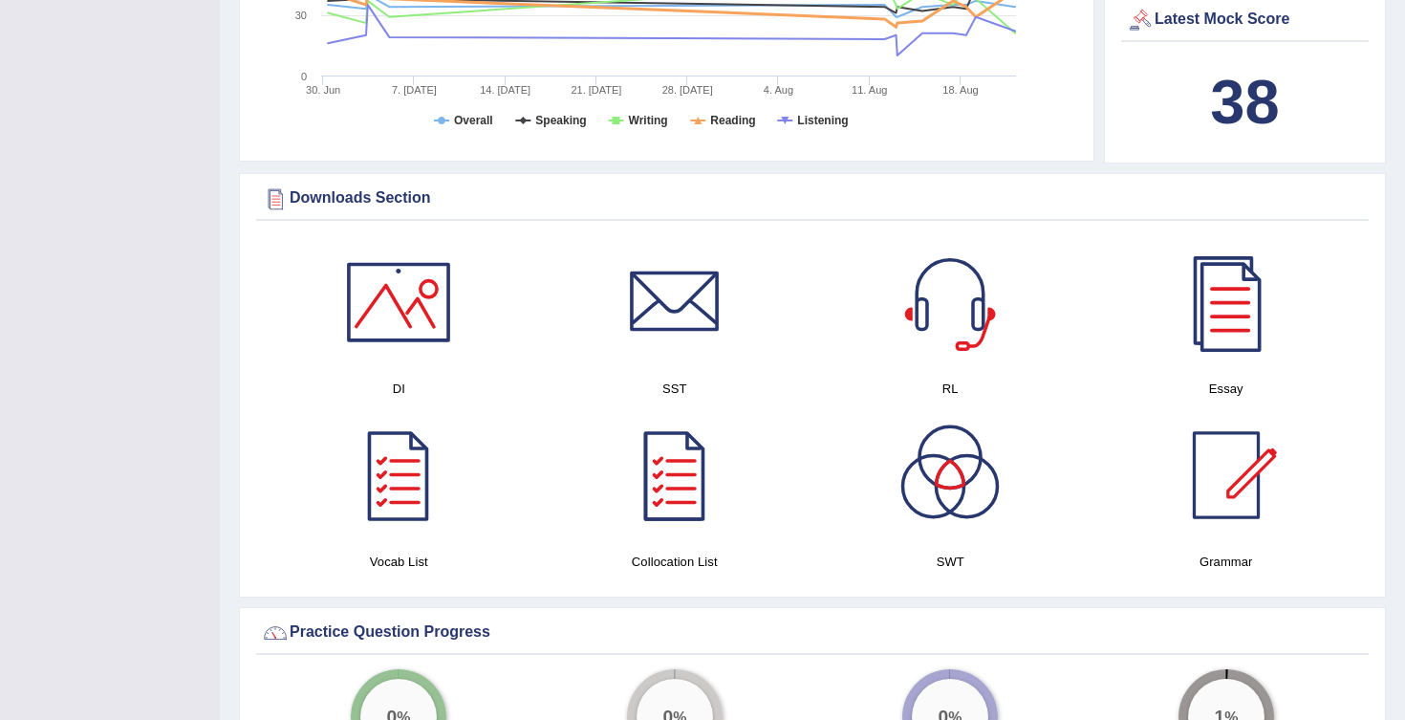
click at [416, 298] on div at bounding box center [399, 302] width 134 height 134
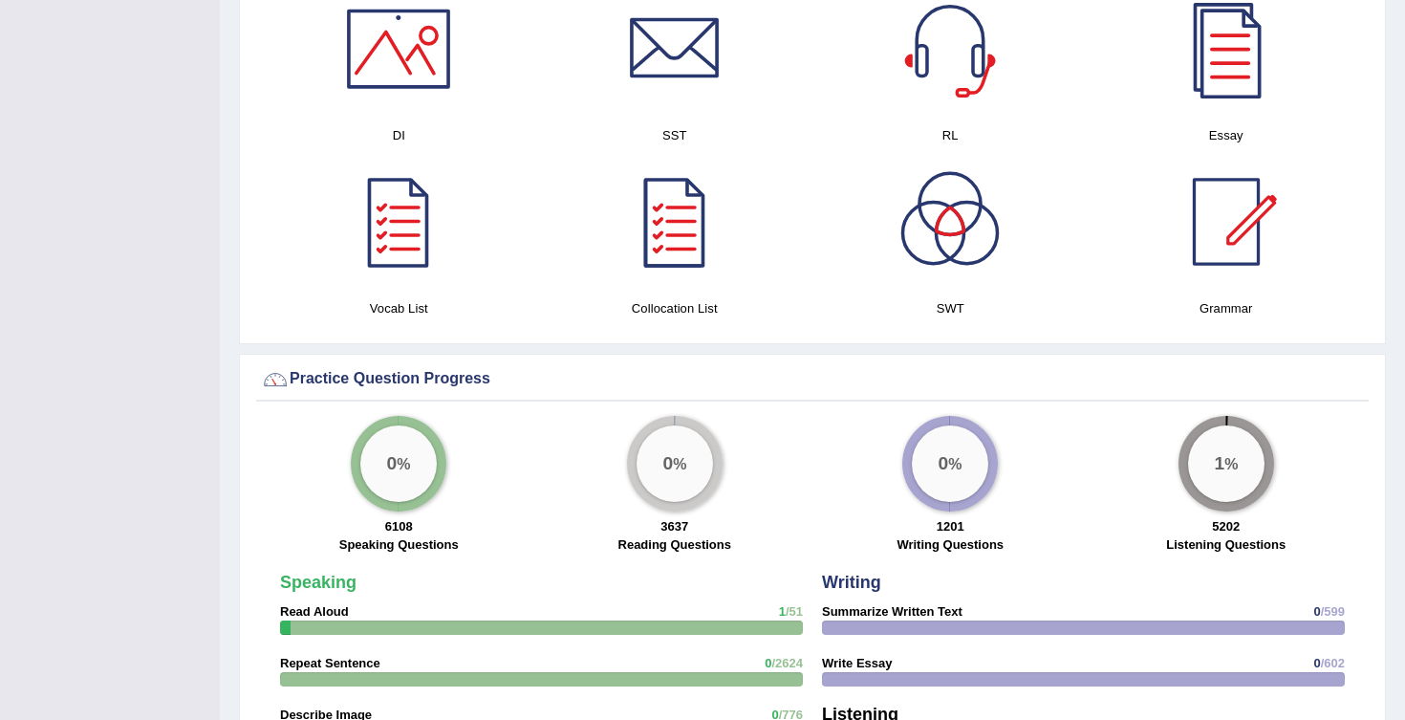
scroll to position [1059, 0]
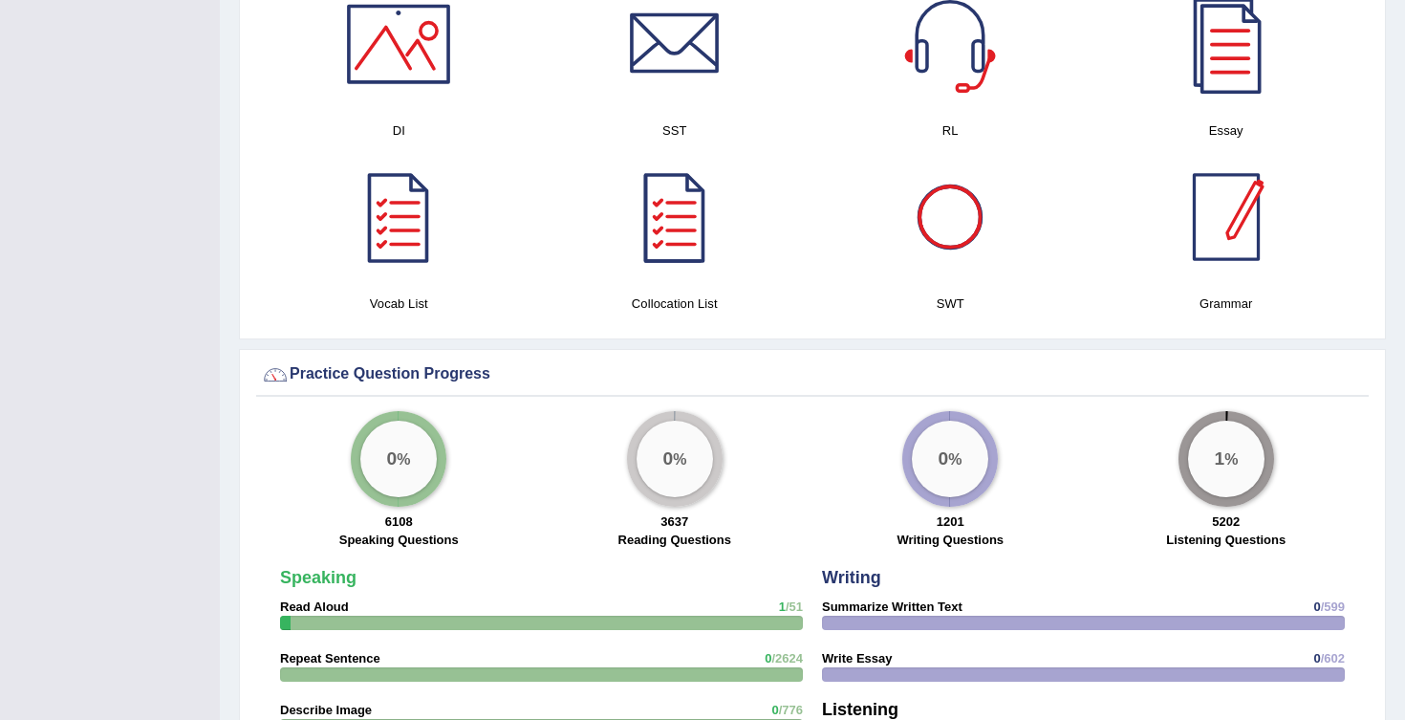
click at [1232, 212] on div at bounding box center [1226, 217] width 134 height 134
